Goal: Transaction & Acquisition: Download file/media

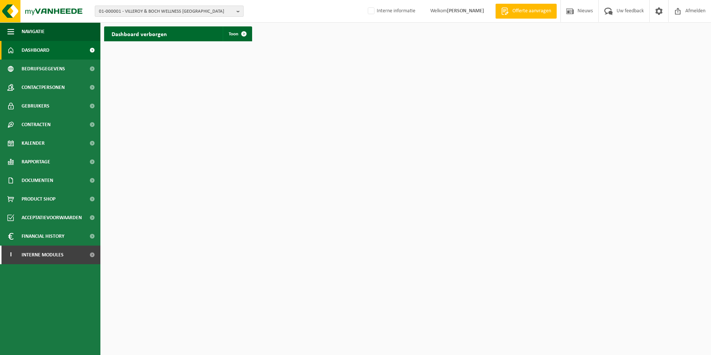
click at [211, 11] on span "01-000001 - VILLEROY & BOCH WELLNESS NV" at bounding box center [166, 11] width 135 height 11
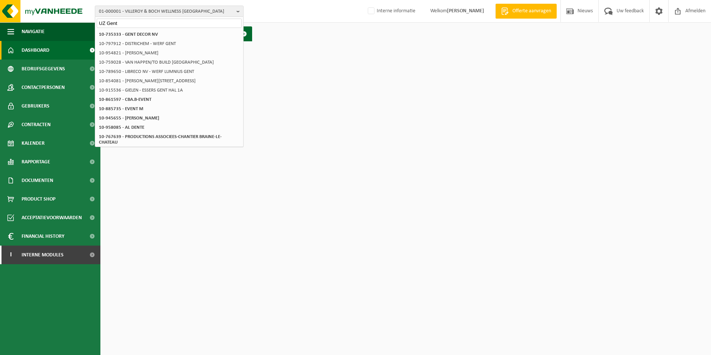
click at [105, 23] on input "UZ Gent" at bounding box center [169, 23] width 145 height 9
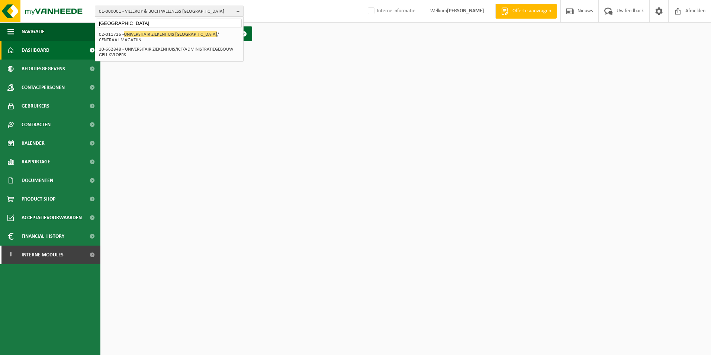
click at [164, 23] on input "Universitair ziekenhuis Gent" at bounding box center [169, 23] width 145 height 9
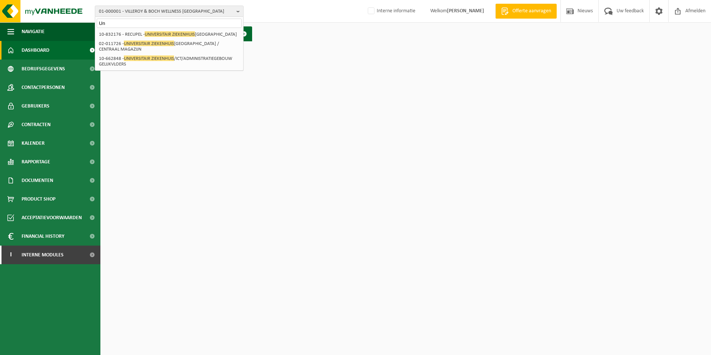
type input "U"
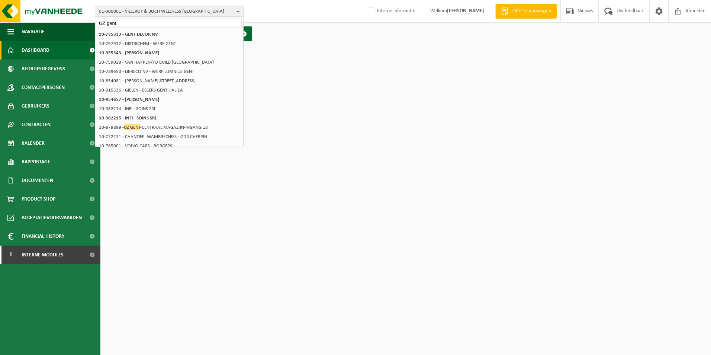
click at [131, 22] on input "UZ gent" at bounding box center [169, 23] width 145 height 9
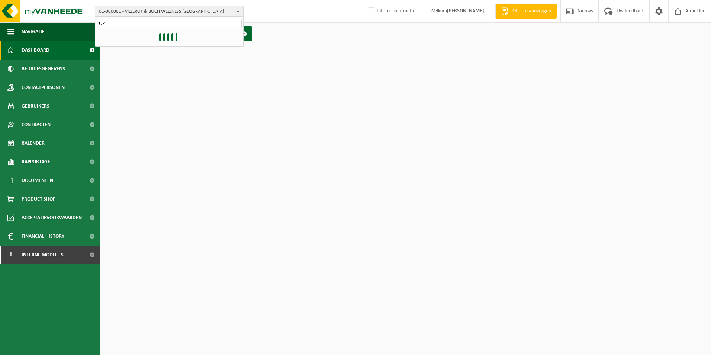
type input "U"
type input "02-011727"
click at [127, 34] on li "02-011727 - UZ GENT-CONTAINERPARK" at bounding box center [169, 34] width 145 height 9
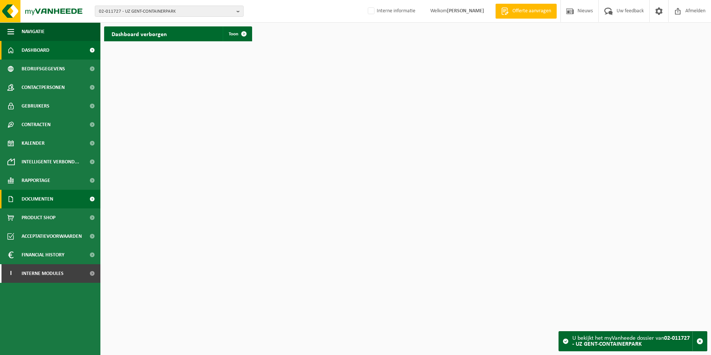
click at [55, 197] on link "Documenten" at bounding box center [50, 199] width 100 height 19
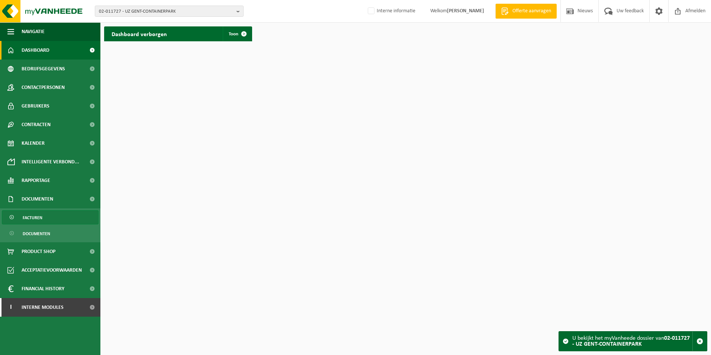
click at [44, 221] on link "Facturen" at bounding box center [50, 217] width 97 height 14
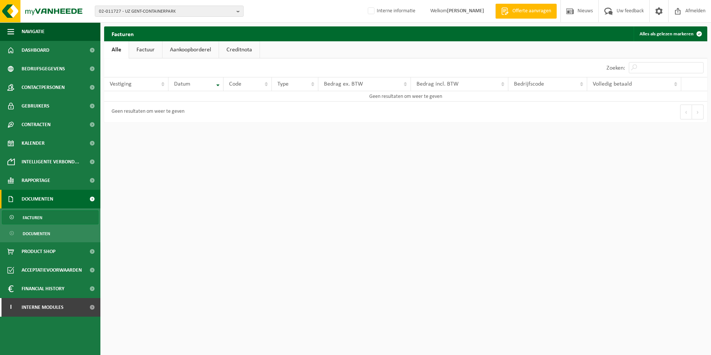
click at [42, 200] on span "Documenten" at bounding box center [38, 199] width 32 height 19
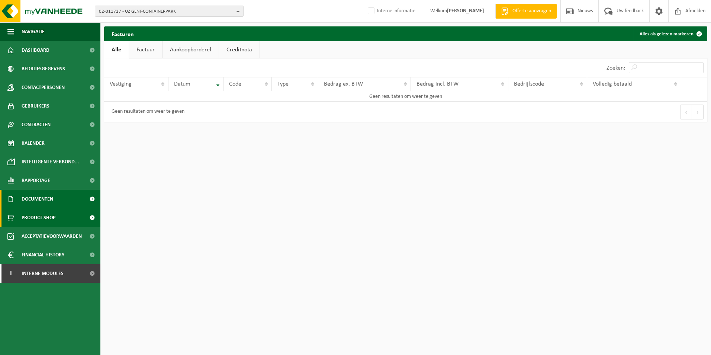
click at [41, 214] on span "Product Shop" at bounding box center [39, 217] width 34 height 19
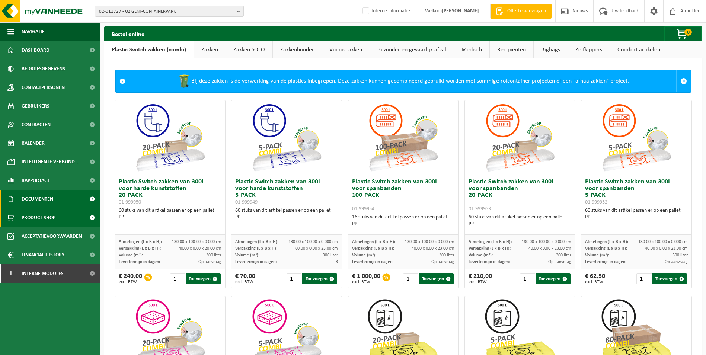
click at [43, 196] on span "Documenten" at bounding box center [38, 199] width 32 height 19
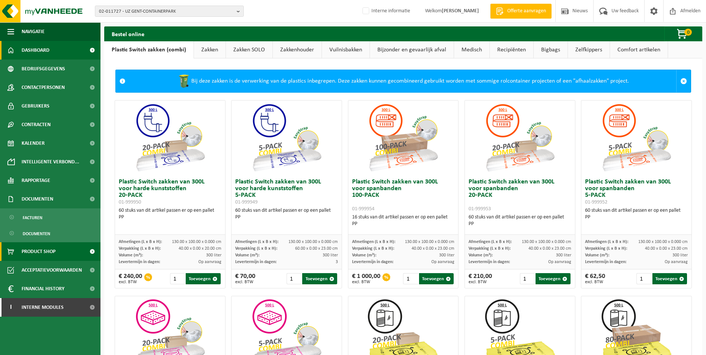
click at [25, 51] on span "Dashboard" at bounding box center [36, 50] width 28 height 19
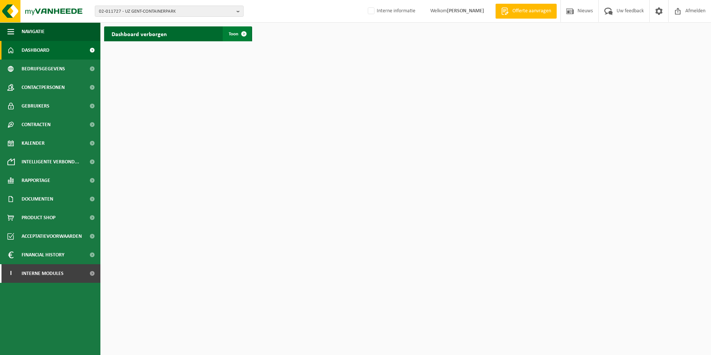
click at [247, 36] on span at bounding box center [244, 33] width 15 height 15
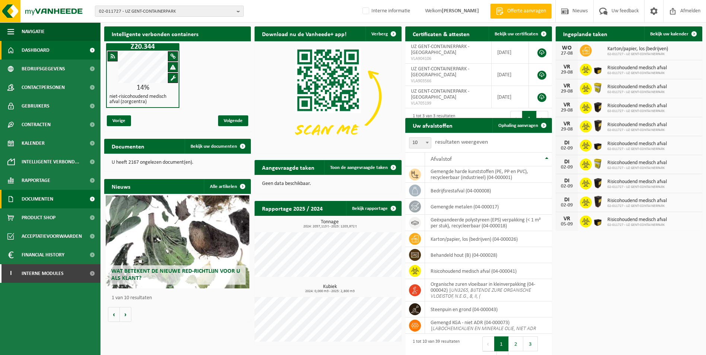
click at [43, 199] on span "Documenten" at bounding box center [38, 199] width 32 height 19
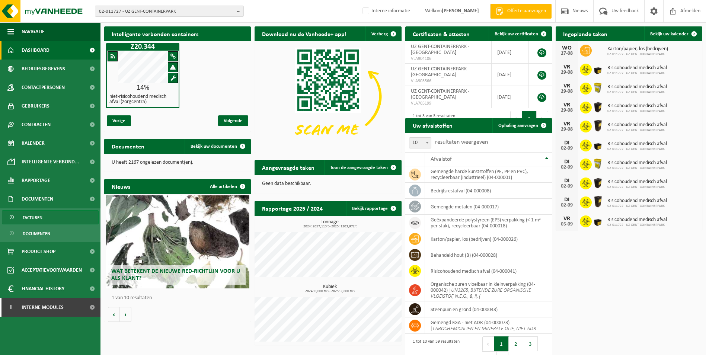
click at [39, 221] on span "Facturen" at bounding box center [33, 218] width 20 height 14
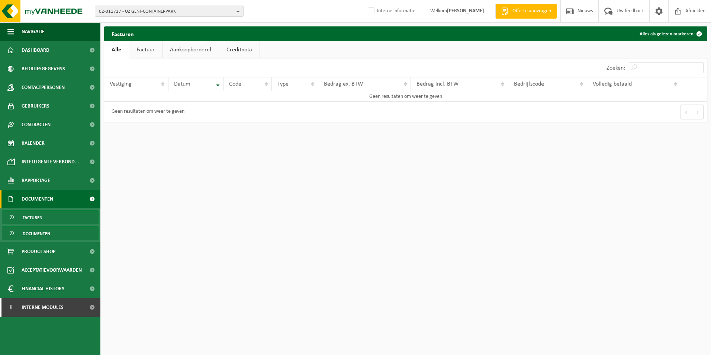
click at [37, 235] on span "Documenten" at bounding box center [37, 234] width 28 height 14
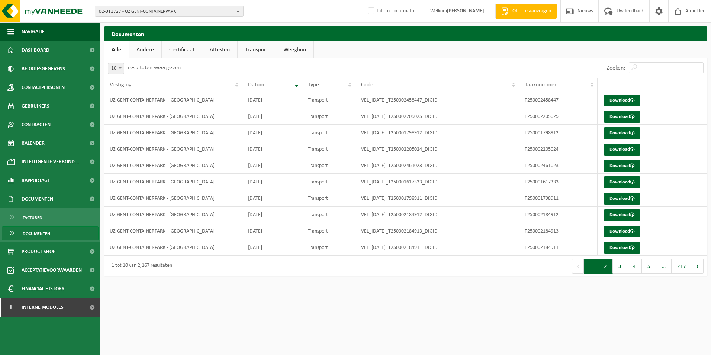
click at [608, 266] on button "2" at bounding box center [605, 266] width 15 height 15
click at [633, 267] on button "4" at bounding box center [635, 266] width 15 height 15
click at [653, 271] on button "5" at bounding box center [649, 266] width 15 height 15
click at [156, 51] on link "Andere" at bounding box center [145, 49] width 32 height 17
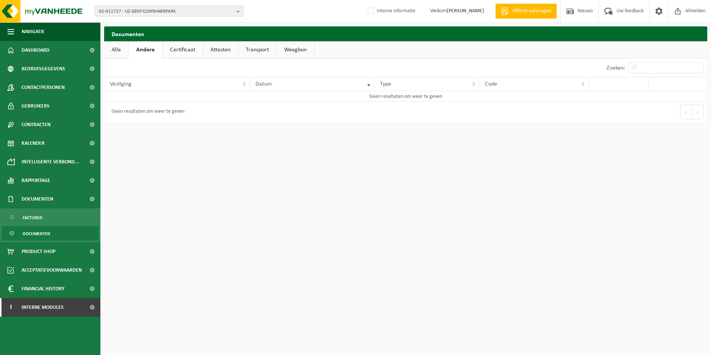
click at [172, 49] on link "Certificaat" at bounding box center [183, 49] width 40 height 17
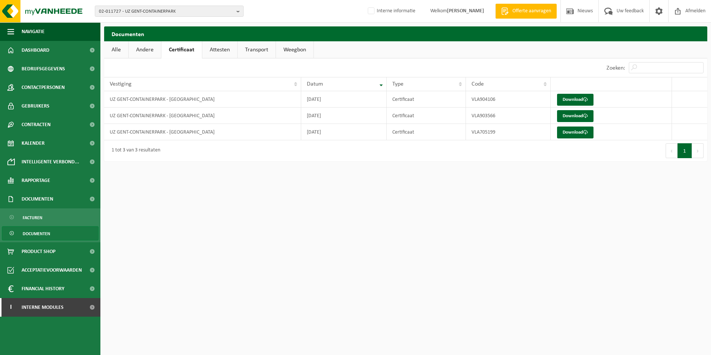
click at [212, 49] on link "Attesten" at bounding box center [219, 49] width 35 height 17
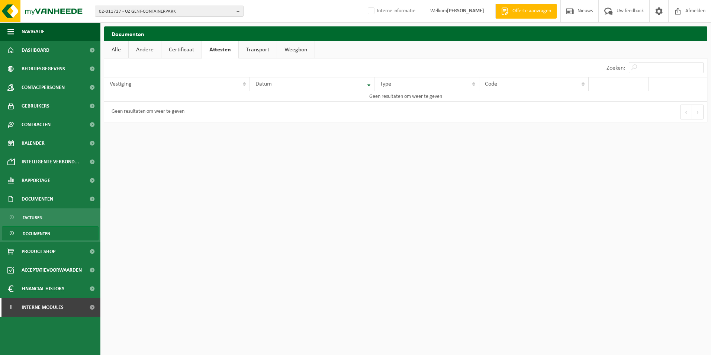
click at [252, 48] on link "Transport" at bounding box center [258, 49] width 38 height 17
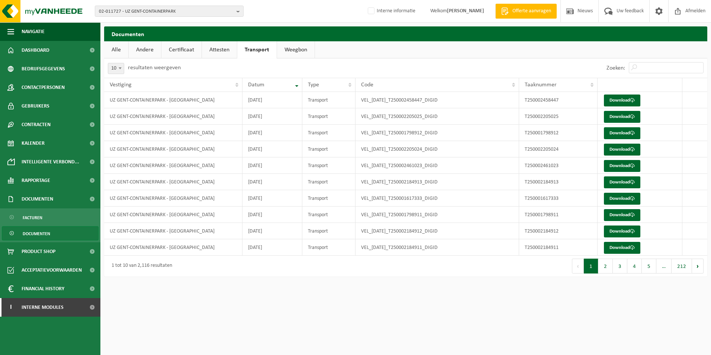
click at [290, 50] on link "Weegbon" at bounding box center [296, 49] width 38 height 17
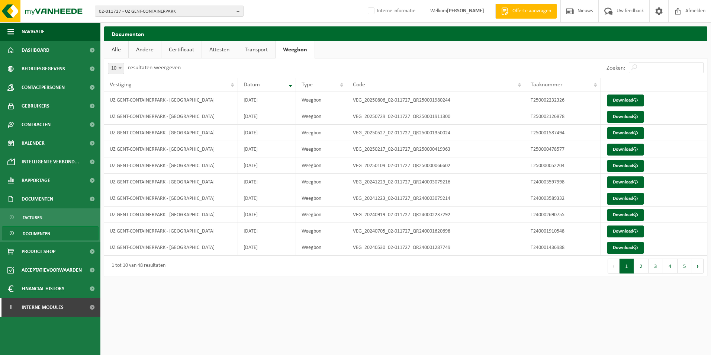
click at [144, 51] on link "Andere" at bounding box center [145, 49] width 32 height 17
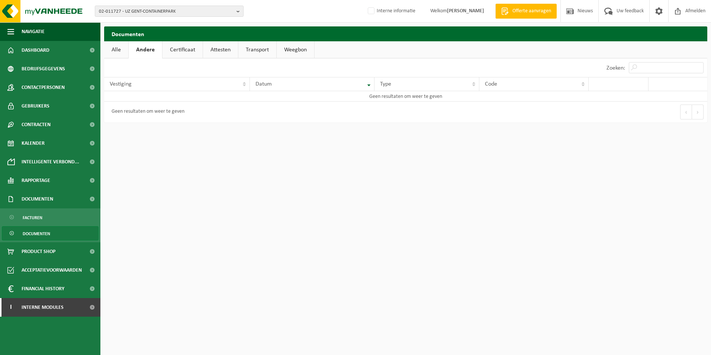
click at [177, 50] on link "Certificaat" at bounding box center [183, 49] width 40 height 17
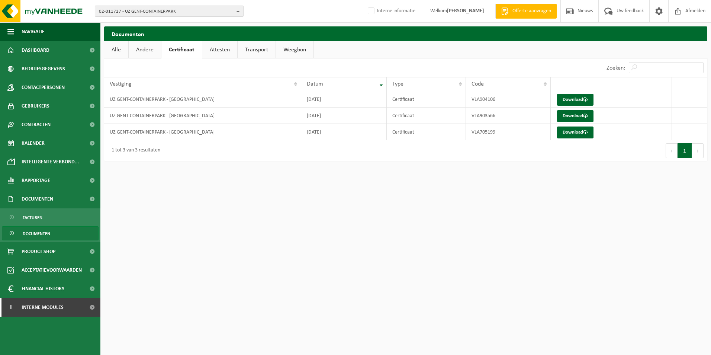
click at [236, 11] on button "02-011727 - UZ GENT-CONTAINERPARK" at bounding box center [169, 11] width 149 height 11
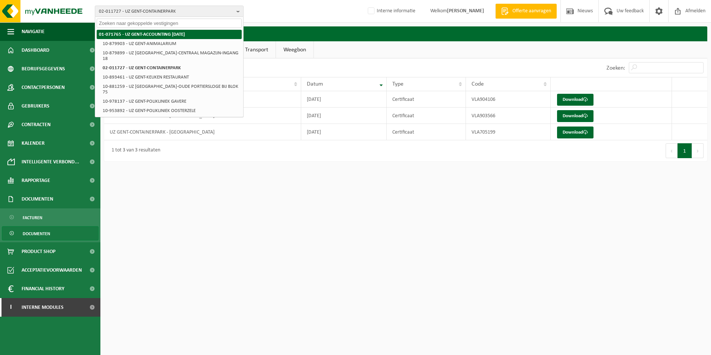
click at [158, 36] on strong "01-071765 - UZ GENT-ACCOUNTING [DATE]" at bounding box center [142, 34] width 86 height 5
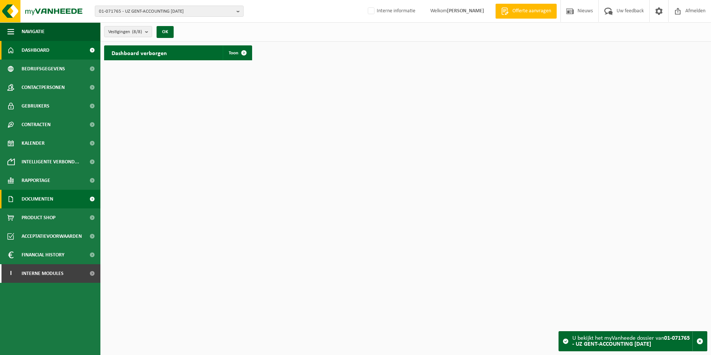
click at [56, 202] on link "Documenten" at bounding box center [50, 199] width 100 height 19
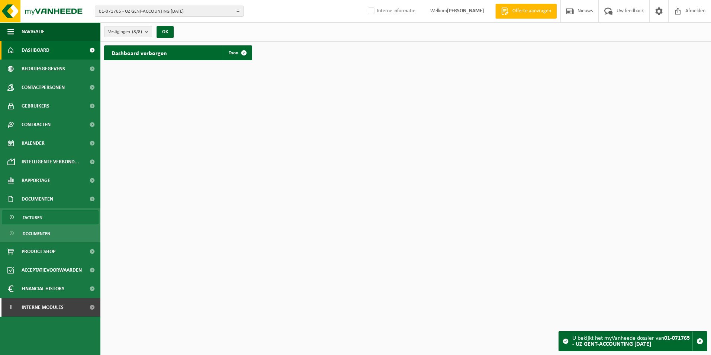
click at [50, 218] on link "Facturen" at bounding box center [50, 217] width 97 height 14
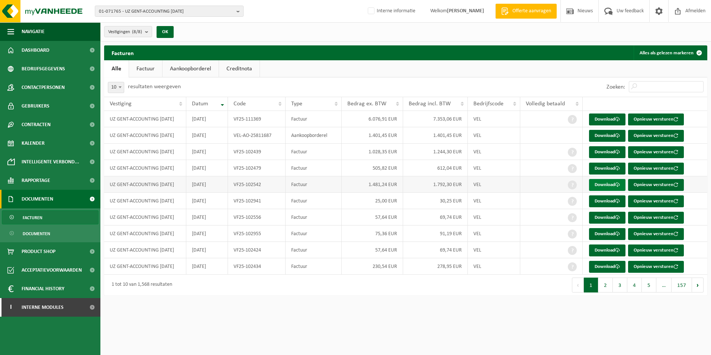
click at [607, 184] on link "Download" at bounding box center [607, 185] width 36 height 12
click at [607, 286] on button "2" at bounding box center [605, 284] width 15 height 15
click at [600, 235] on link "Download" at bounding box center [607, 234] width 36 height 12
click at [626, 288] on button "3" at bounding box center [620, 284] width 15 height 15
click at [606, 133] on link "Download" at bounding box center [607, 136] width 36 height 12
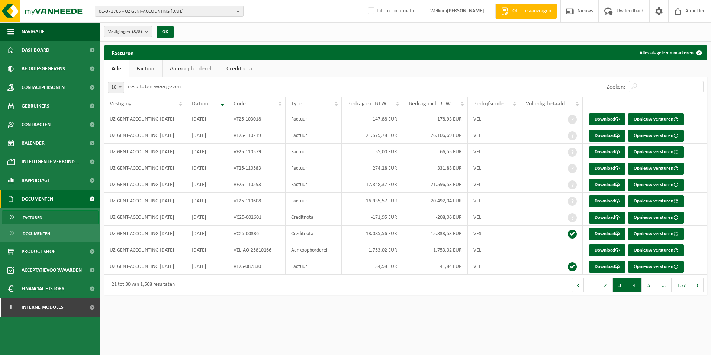
click at [639, 288] on button "4" at bounding box center [635, 284] width 15 height 15
click at [648, 285] on button "5" at bounding box center [649, 284] width 15 height 15
click at [602, 184] on link "Download" at bounding box center [607, 185] width 36 height 12
click at [620, 288] on button "4" at bounding box center [620, 284] width 15 height 15
click at [609, 287] on button "2" at bounding box center [605, 284] width 15 height 15
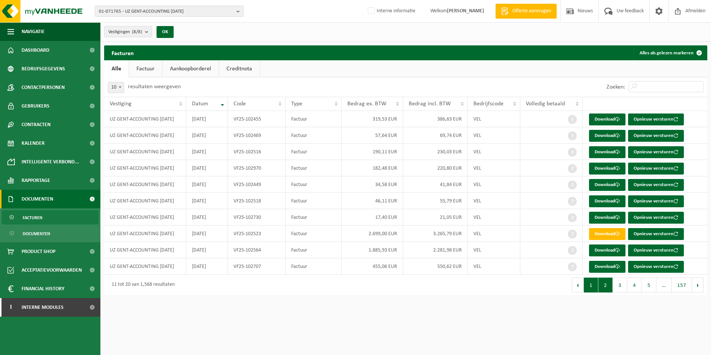
click at [594, 286] on button "1" at bounding box center [591, 284] width 15 height 15
click at [607, 286] on button "2" at bounding box center [605, 284] width 15 height 15
click at [617, 286] on button "3" at bounding box center [620, 284] width 15 height 15
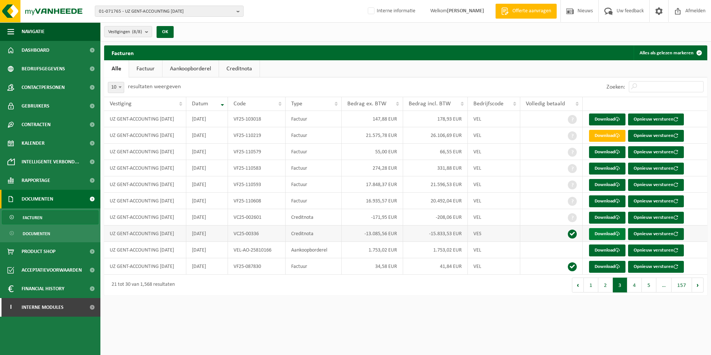
click at [603, 234] on link "Download" at bounding box center [607, 234] width 36 height 12
click at [635, 285] on button "4" at bounding box center [635, 284] width 15 height 15
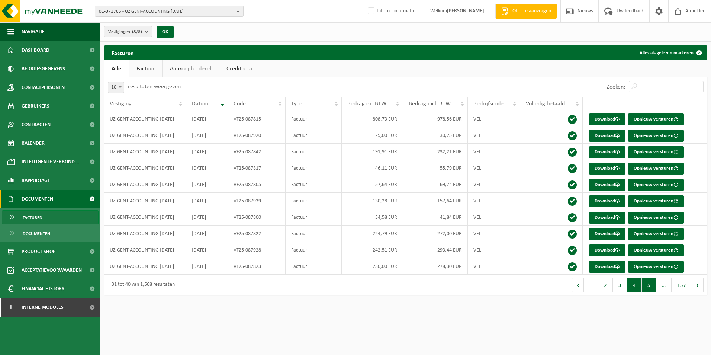
click at [647, 287] on button "5" at bounding box center [649, 284] width 15 height 15
click at [601, 217] on link "Download" at bounding box center [607, 218] width 36 height 12
click at [652, 288] on button "6" at bounding box center [649, 284] width 15 height 15
click at [604, 121] on link "Download" at bounding box center [607, 119] width 36 height 12
click at [603, 136] on link "Download" at bounding box center [607, 136] width 36 height 12
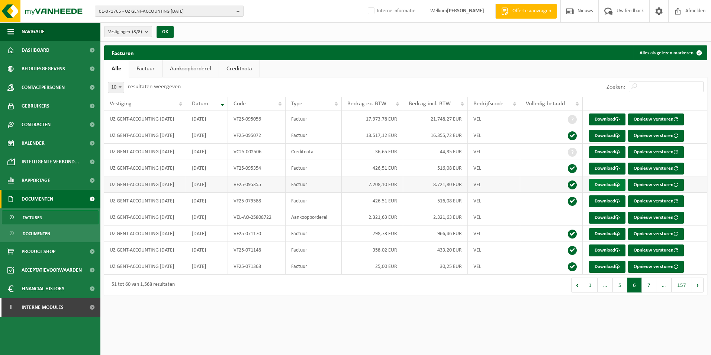
click at [604, 183] on link "Download" at bounding box center [607, 185] width 36 height 12
click at [608, 183] on link "Download" at bounding box center [607, 185] width 36 height 12
